Goal: Information Seeking & Learning: Learn about a topic

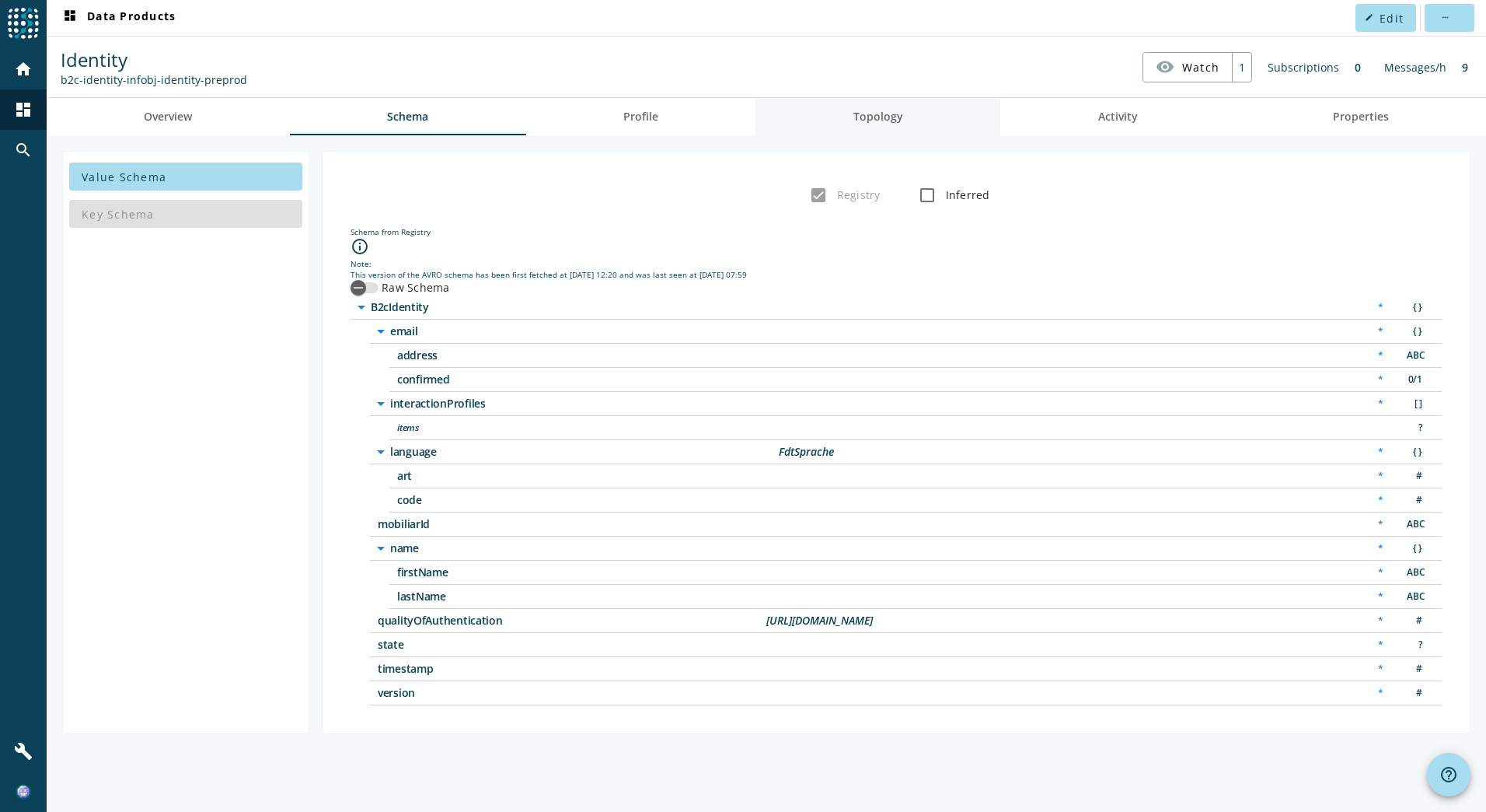
click at [884, 107] on span "Topology" at bounding box center [879, 116] width 50 height 37
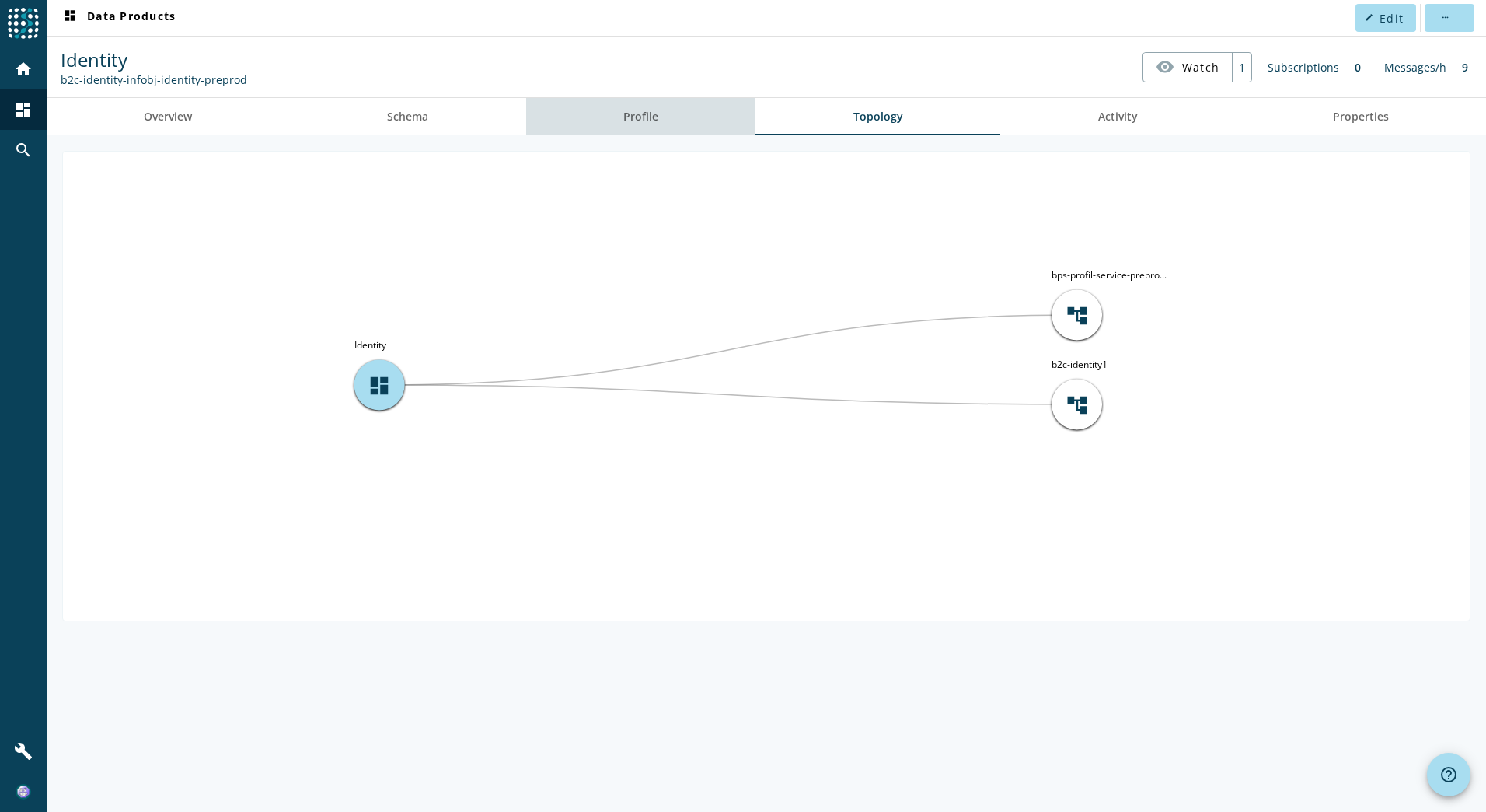
click at [676, 123] on link "Profile" at bounding box center [641, 116] width 230 height 37
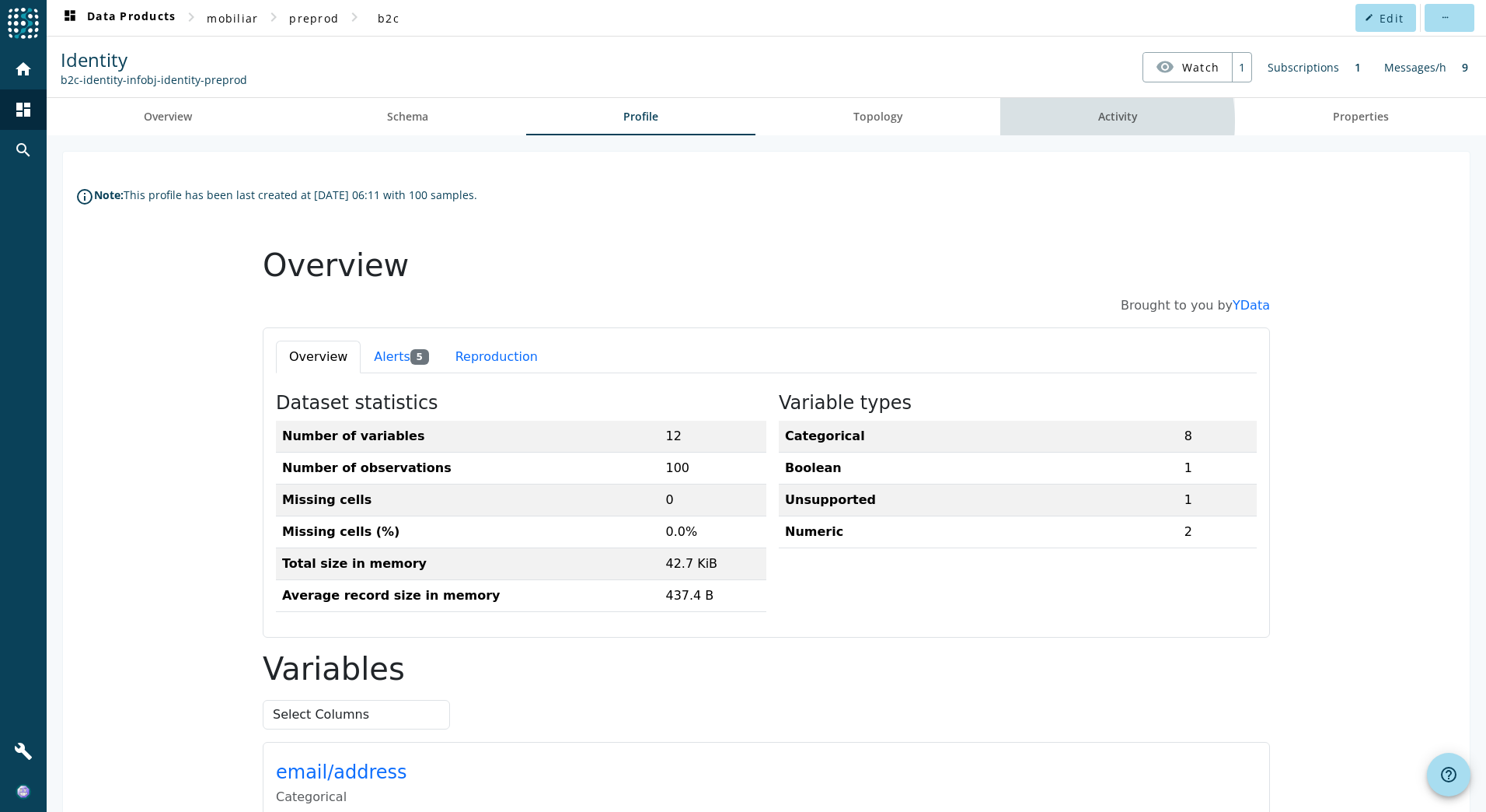
click at [1117, 121] on span "Activity" at bounding box center [1118, 116] width 40 height 10
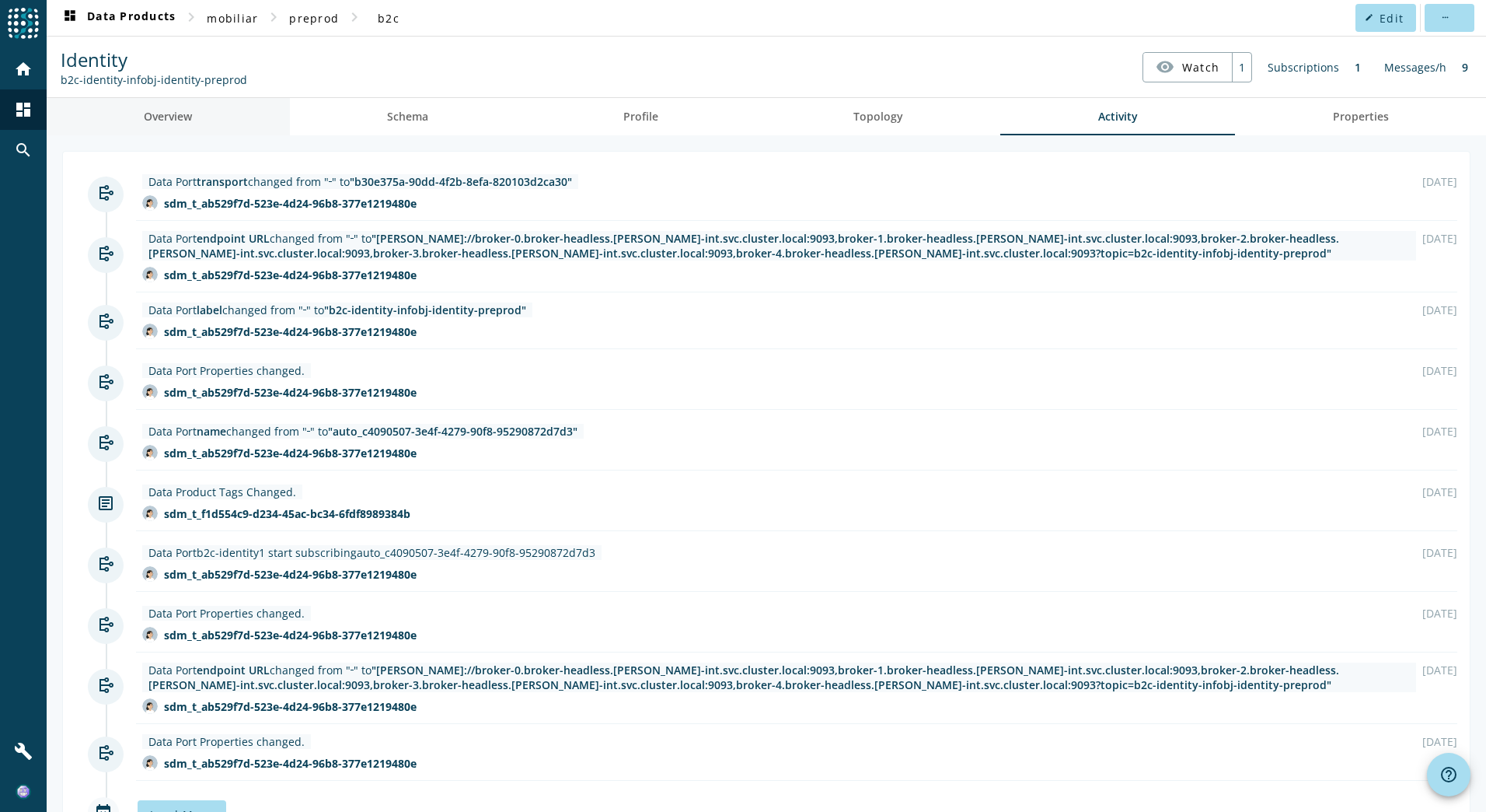
click at [179, 128] on span "Overview" at bounding box center [168, 116] width 49 height 37
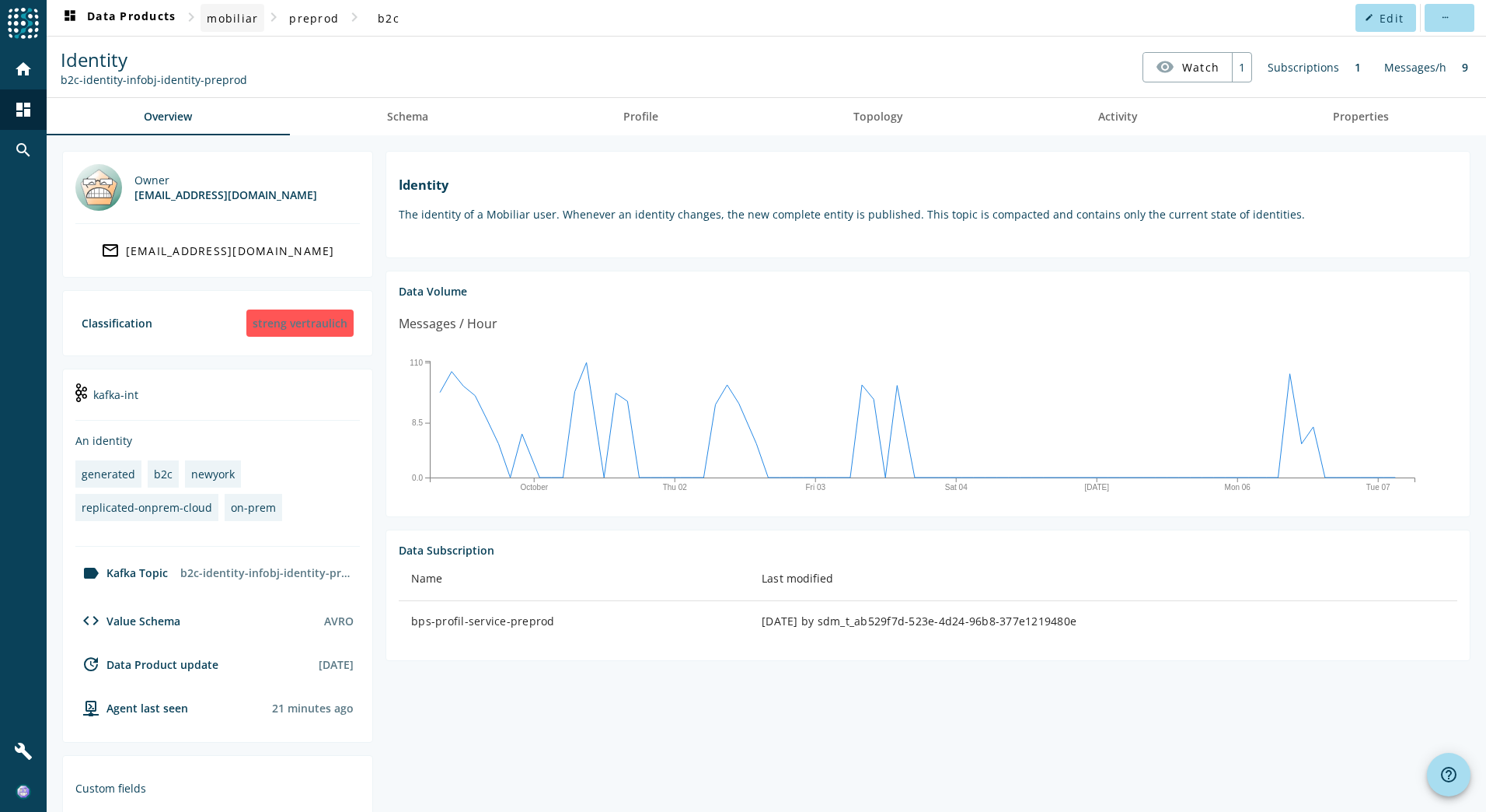
click at [242, 22] on span "mobiliar" at bounding box center [233, 17] width 51 height 14
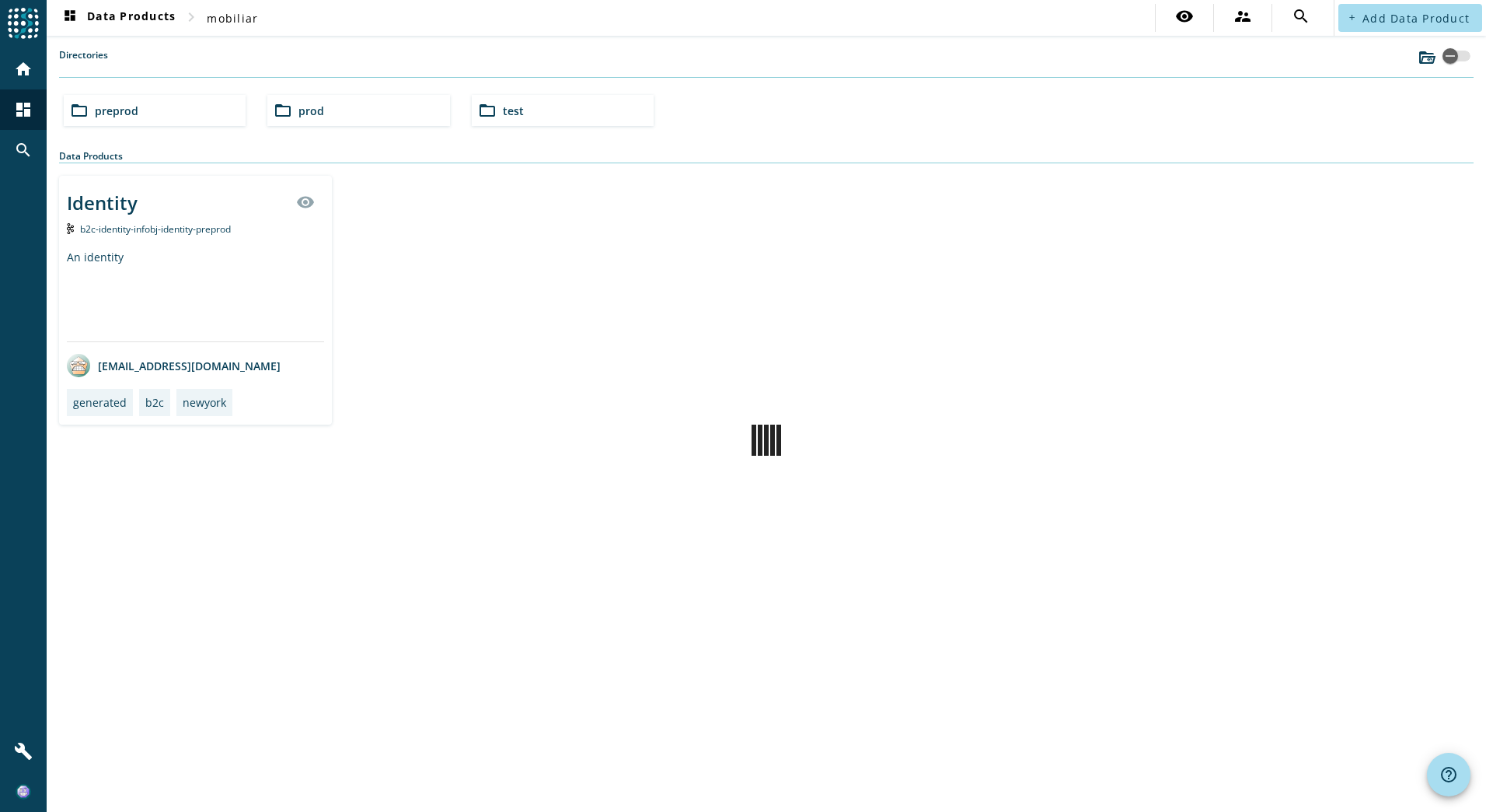
click at [315, 109] on span "prod" at bounding box center [311, 110] width 26 height 14
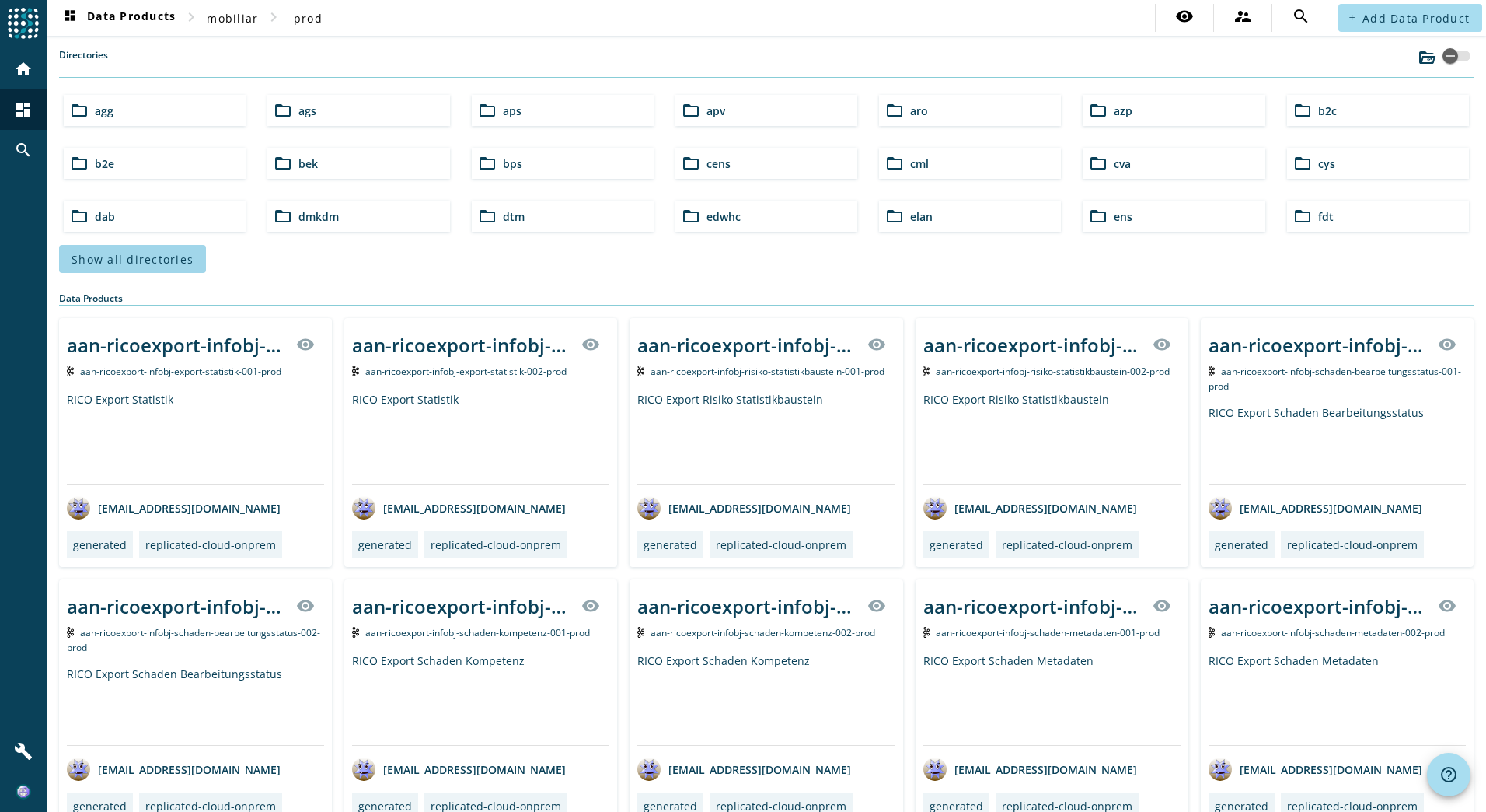
click at [172, 268] on span at bounding box center [132, 258] width 147 height 37
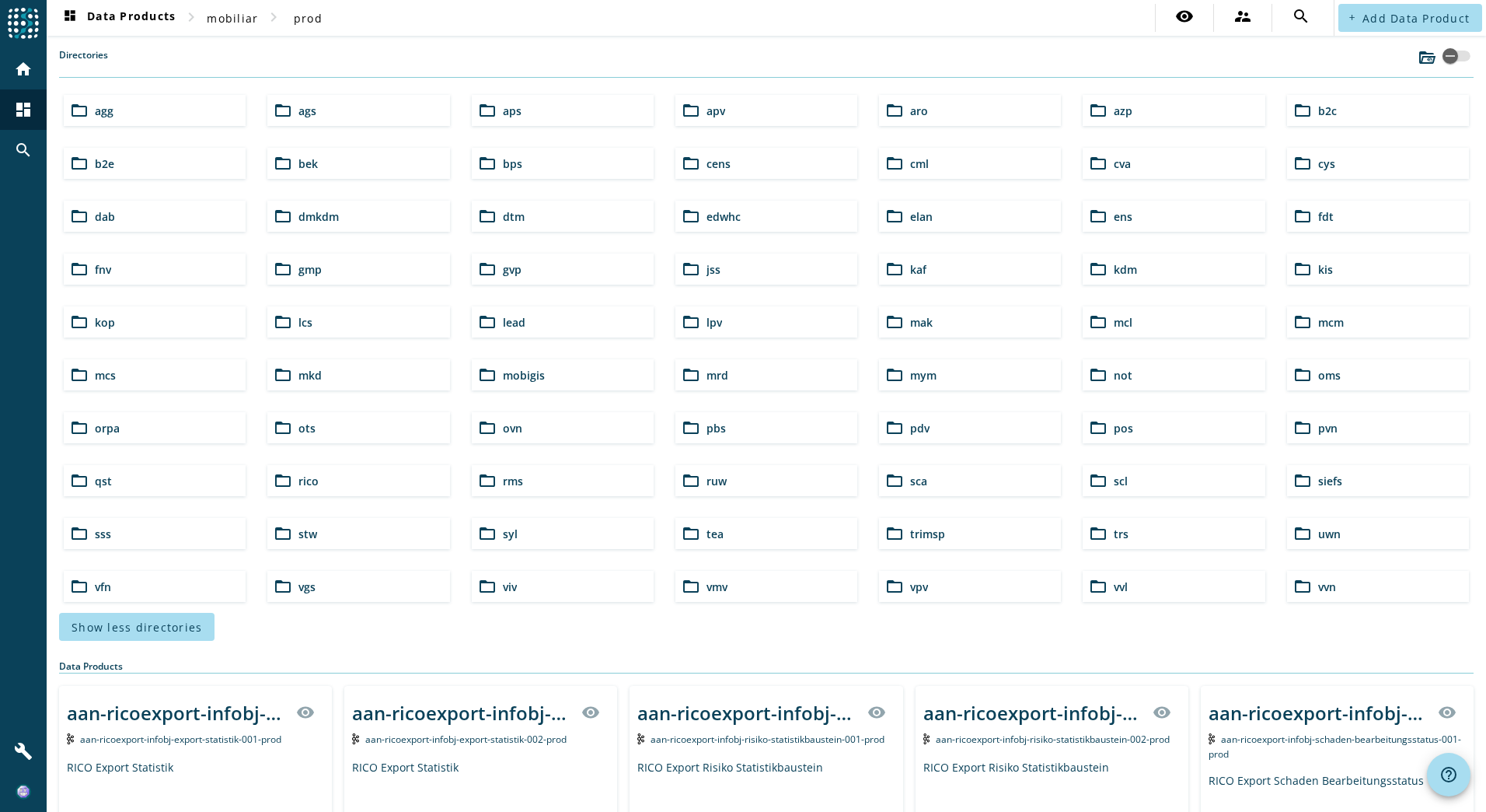
click at [761, 535] on div "folder_open tea" at bounding box center [766, 533] width 182 height 31
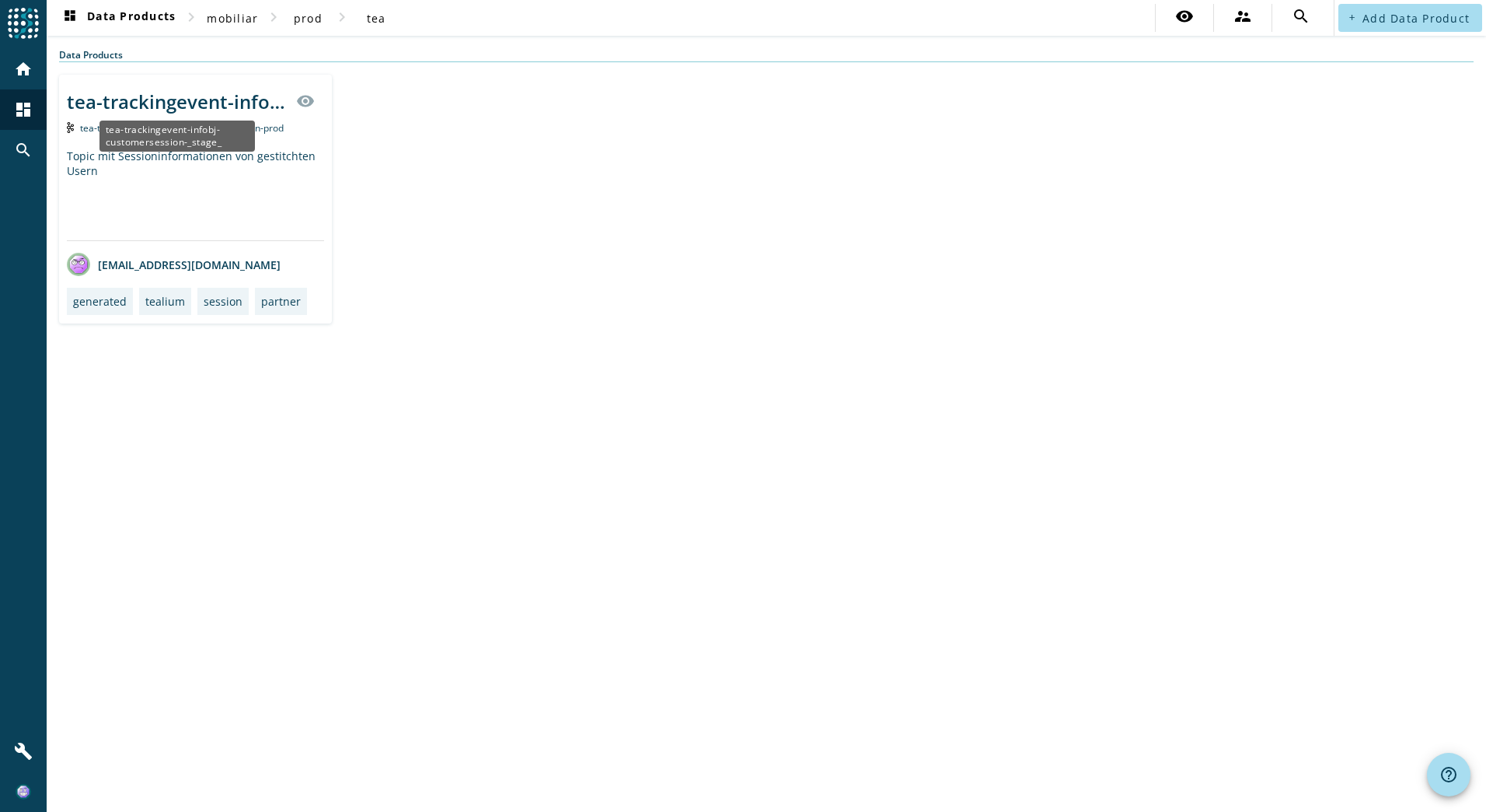
click at [173, 97] on div "tea-trackingevent-infobj-customersession-_stage_" at bounding box center [176, 101] width 220 height 26
